Goal: Information Seeking & Learning: Learn about a topic

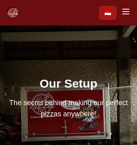
scroll to position [1646, 0]
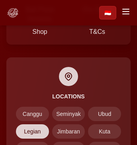
click at [49, 138] on span "Legian" at bounding box center [32, 131] width 33 height 14
